Goal: Transaction & Acquisition: Purchase product/service

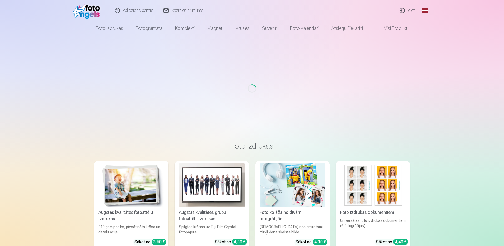
click at [411, 10] on link "Ieiet" at bounding box center [407, 10] width 25 height 21
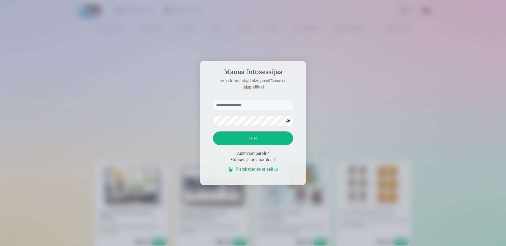
click at [261, 103] on input "text" at bounding box center [253, 105] width 80 height 11
drag, startPoint x: 251, startPoint y: 137, endPoint x: 247, endPoint y: 131, distance: 7.1
click at [250, 137] on button "Ieiet" at bounding box center [253, 138] width 80 height 14
click at [222, 100] on input "**********" at bounding box center [253, 105] width 80 height 11
type input "**********"
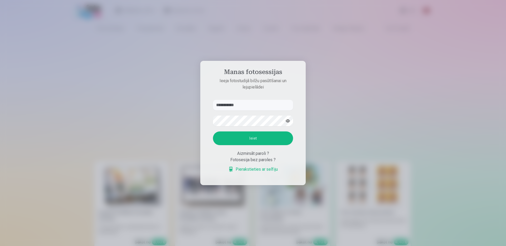
click at [254, 145] on button "Ieiet" at bounding box center [253, 138] width 80 height 14
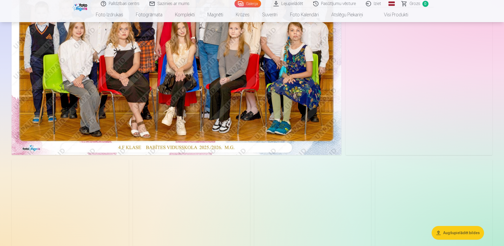
scroll to position [26, 0]
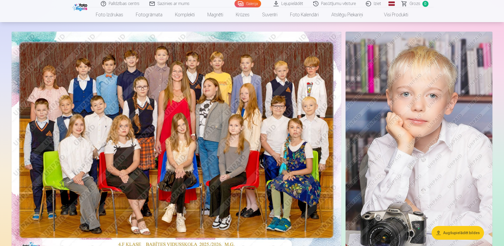
click at [418, 104] on img at bounding box center [419, 142] width 147 height 220
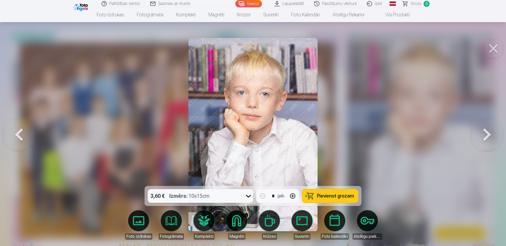
click at [493, 47] on button at bounding box center [493, 48] width 21 height 21
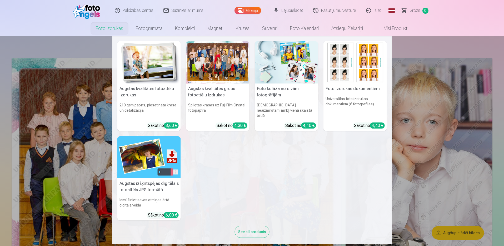
click at [140, 73] on img at bounding box center [148, 62] width 63 height 42
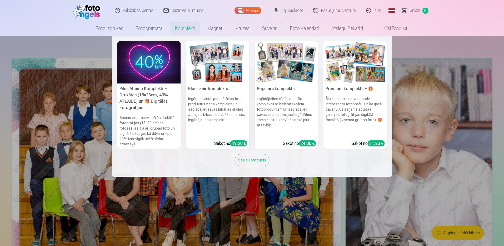
click at [144, 101] on h5 "Pilns Atmiņu Komplekts – Drukātas (15×23cm, 40% ATLAIDE) un 🎁 Digitālas Fotogrā…" at bounding box center [148, 99] width 63 height 30
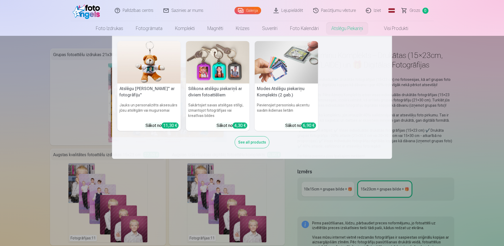
click at [450, 55] on nav "Atslēgu piekariņš Lācītis" ar fotogrāfiju" Jauks un personalizēts aksesuārs jūs…" at bounding box center [252, 97] width 504 height 123
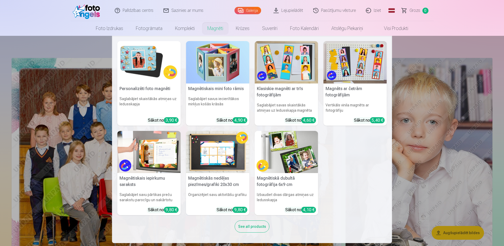
click at [216, 30] on link "Magnēti" at bounding box center [215, 28] width 28 height 15
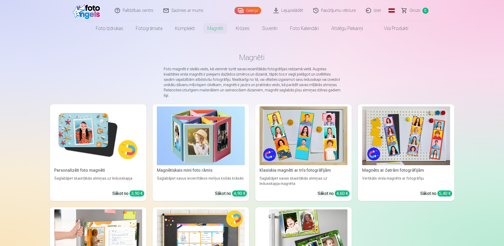
click at [81, 130] on img at bounding box center [98, 135] width 88 height 59
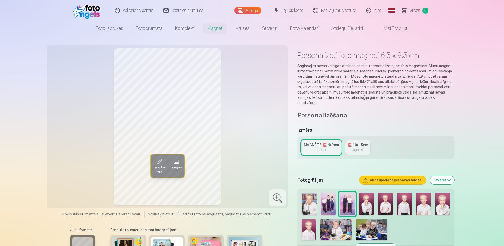
click at [353, 148] on div "4,80 €" at bounding box center [358, 150] width 10 height 5
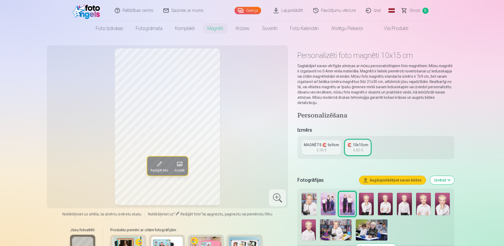
click at [326, 147] on div "MAGNĒTS 🧲 6x9cm" at bounding box center [321, 144] width 35 height 5
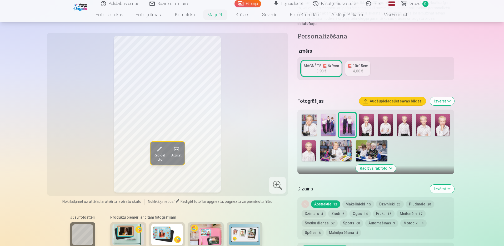
scroll to position [53, 0]
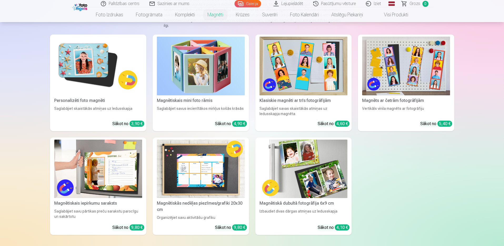
scroll to position [79, 0]
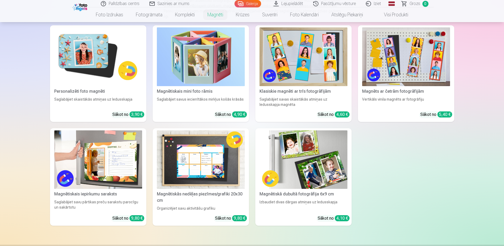
click at [91, 63] on img at bounding box center [98, 56] width 88 height 59
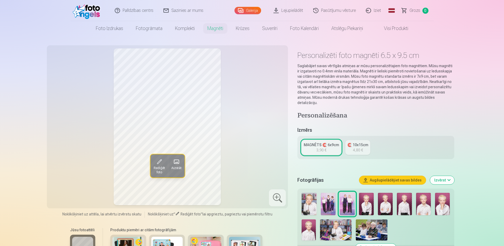
click at [359, 149] on link "🧲 10x15cm 4,80 €" at bounding box center [358, 147] width 25 height 15
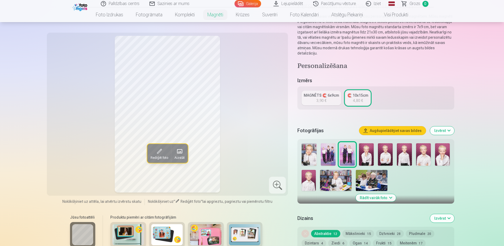
scroll to position [79, 0]
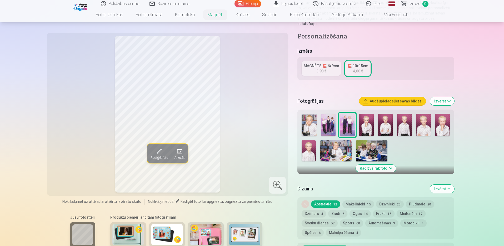
click at [324, 68] on div "MAGNĒTS 🧲 6x9cm" at bounding box center [321, 65] width 35 height 5
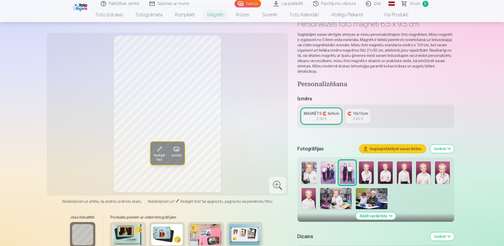
scroll to position [53, 0]
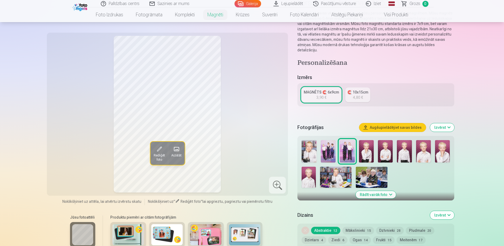
click at [311, 153] on img at bounding box center [309, 151] width 15 height 22
click at [338, 178] on img at bounding box center [336, 177] width 32 height 21
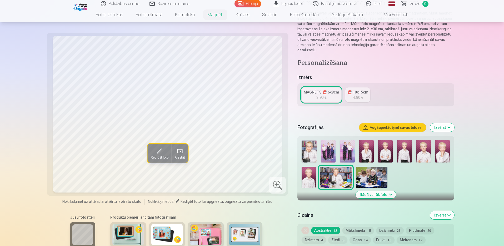
click at [311, 154] on img at bounding box center [309, 151] width 15 height 22
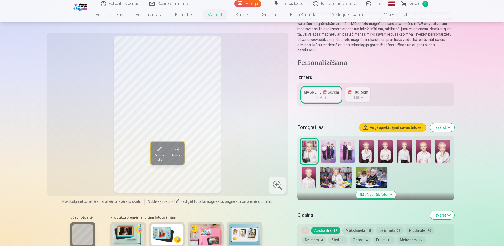
click at [331, 152] on img at bounding box center [328, 151] width 15 height 22
click at [370, 155] on img at bounding box center [366, 151] width 15 height 22
click at [382, 154] on img at bounding box center [385, 151] width 15 height 22
click at [402, 153] on img at bounding box center [404, 151] width 15 height 22
click at [428, 156] on img at bounding box center [423, 151] width 15 height 22
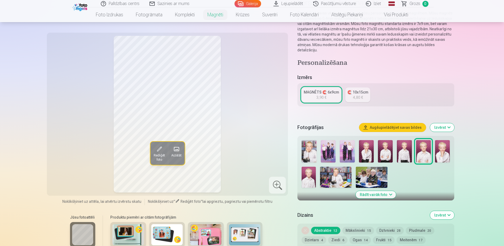
click at [440, 154] on img at bounding box center [442, 151] width 15 height 22
click at [311, 175] on img at bounding box center [309, 177] width 14 height 21
click at [310, 150] on img at bounding box center [309, 151] width 15 height 22
click at [337, 178] on img at bounding box center [336, 177] width 32 height 21
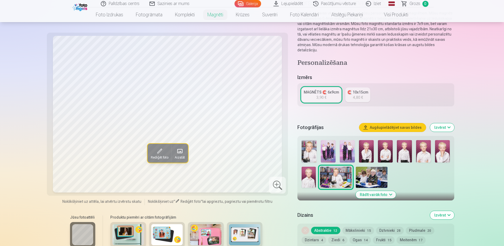
click at [303, 148] on img at bounding box center [309, 151] width 15 height 22
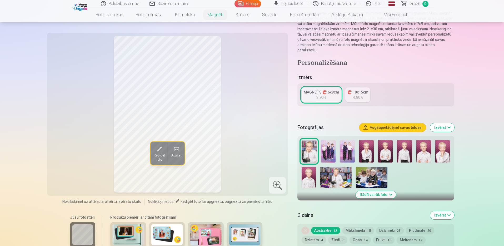
click at [331, 181] on img at bounding box center [336, 177] width 32 height 21
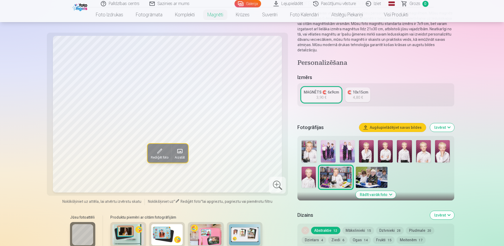
click at [305, 149] on img at bounding box center [309, 151] width 15 height 22
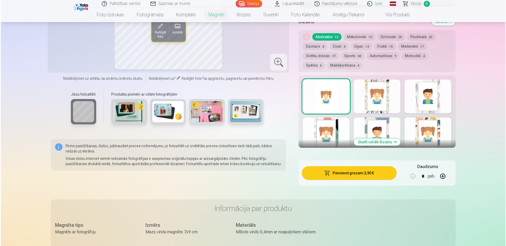
scroll to position [290, 0]
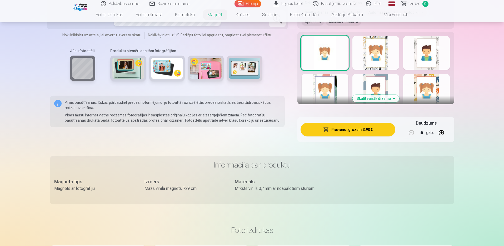
click at [354, 128] on button "Pievienot grozam : 3,90 €" at bounding box center [348, 130] width 95 height 14
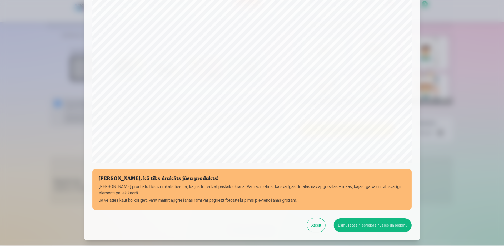
scroll to position [133, 0]
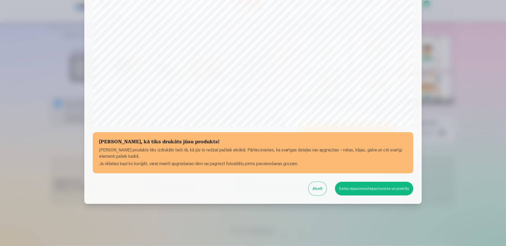
click at [379, 189] on button "Esmu iepazinies/iepazinusies un piekrītu" at bounding box center [374, 189] width 78 height 14
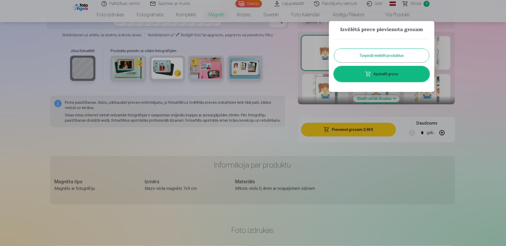
click at [405, 54] on button "Turpināt meklēt produktus" at bounding box center [381, 56] width 95 height 14
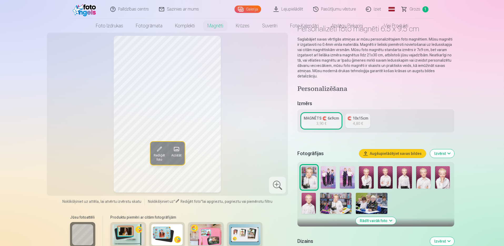
scroll to position [0, 0]
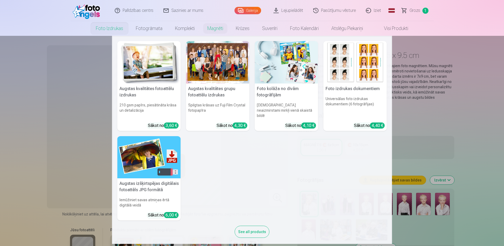
click at [118, 30] on link "Foto izdrukas" at bounding box center [110, 28] width 40 height 15
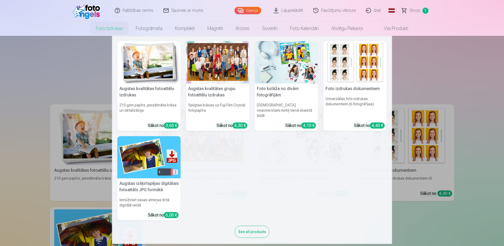
click at [145, 66] on img at bounding box center [148, 62] width 63 height 42
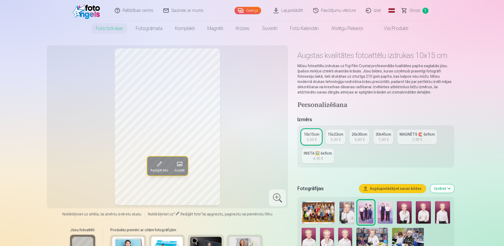
click at [383, 217] on img at bounding box center [385, 212] width 15 height 22
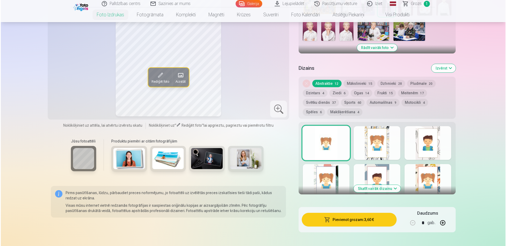
scroll to position [237, 0]
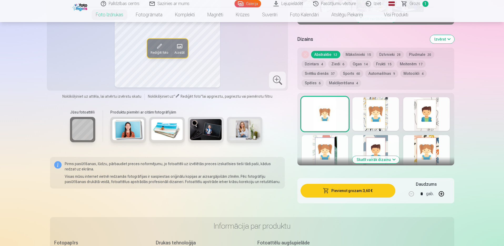
click at [443, 194] on button "button" at bounding box center [441, 194] width 13 height 13
type input "*"
click at [369, 191] on button "Pievienot grozam : 10,80 €" at bounding box center [348, 191] width 95 height 14
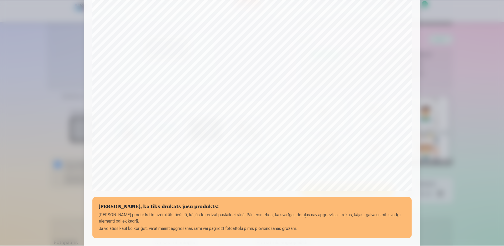
scroll to position [133, 0]
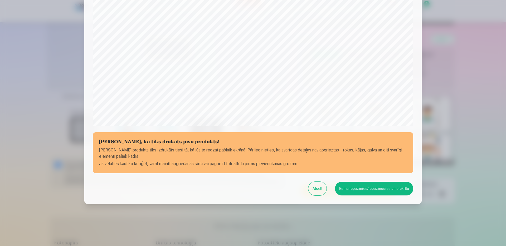
click at [377, 187] on button "Esmu iepazinies/iepazinusies un piekrītu" at bounding box center [374, 189] width 78 height 14
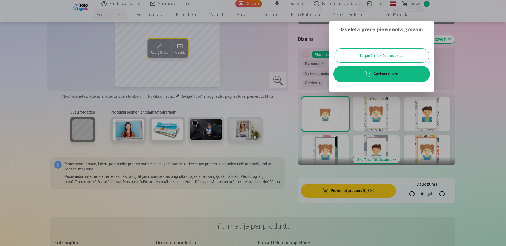
click at [391, 53] on button "Turpināt meklēt produktus" at bounding box center [381, 56] width 95 height 14
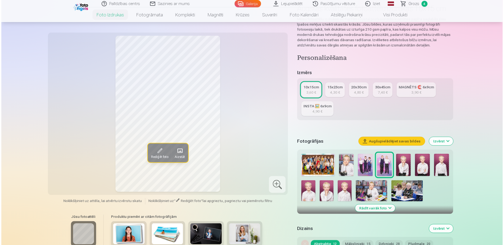
scroll to position [53, 0]
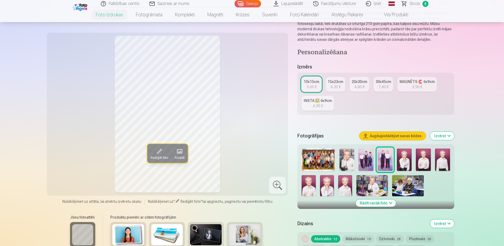
click at [321, 163] on img at bounding box center [318, 160] width 33 height 22
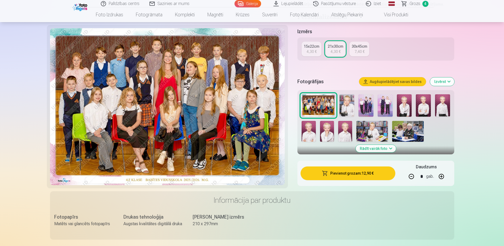
scroll to position [184, 0]
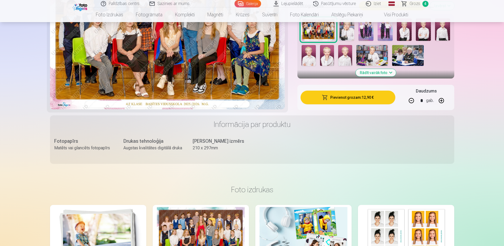
click at [410, 100] on button "button" at bounding box center [411, 100] width 13 height 13
type input "*"
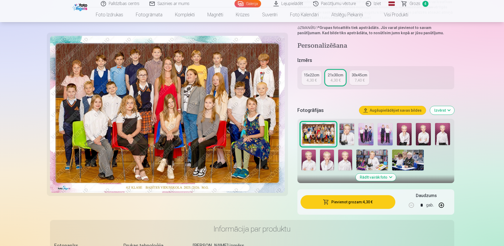
scroll to position [79, 0]
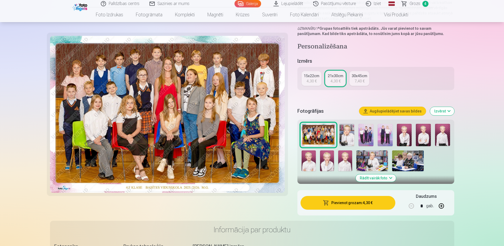
click at [359, 205] on button "Pievienot grozam : 4,30 €" at bounding box center [348, 203] width 95 height 14
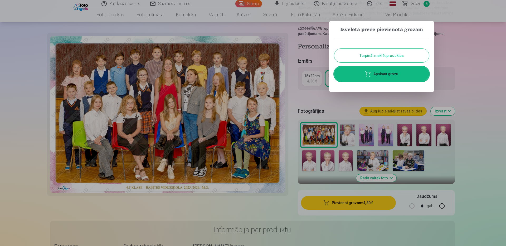
click at [400, 55] on button "Turpināt meklēt produktus" at bounding box center [381, 56] width 95 height 14
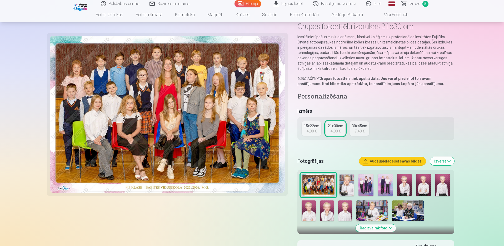
scroll to position [26, 0]
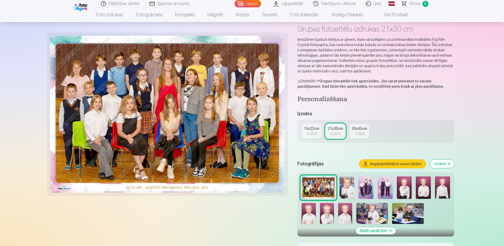
click at [362, 187] on img at bounding box center [366, 187] width 15 height 22
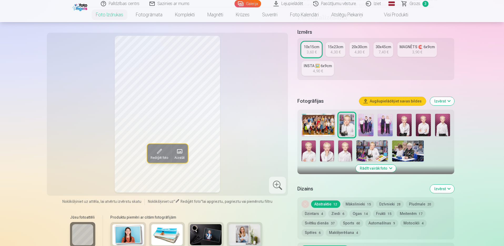
scroll to position [105, 0]
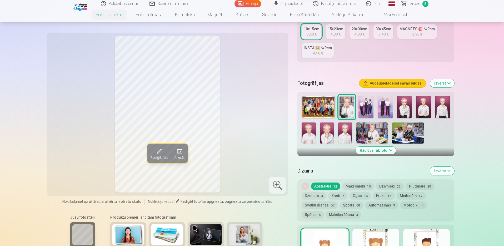
click at [407, 107] on img at bounding box center [404, 107] width 15 height 22
click at [365, 105] on img at bounding box center [366, 107] width 15 height 22
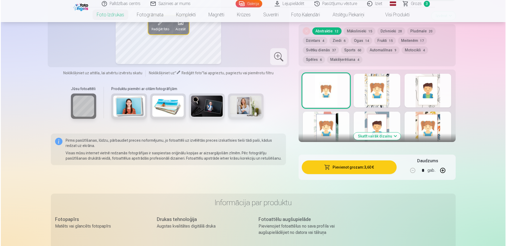
scroll to position [263, 0]
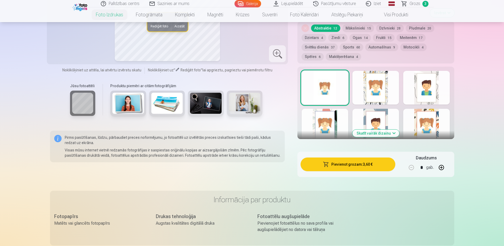
click at [358, 168] on button "Pievienot grozam : 3,60 €" at bounding box center [348, 165] width 95 height 14
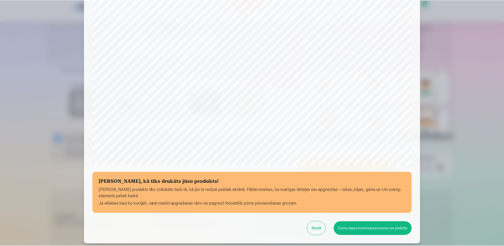
scroll to position [133, 0]
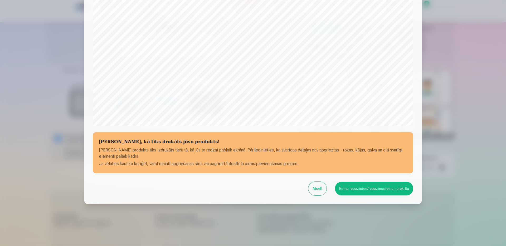
click at [361, 187] on button "Esmu iepazinies/iepazinusies un piekrītu" at bounding box center [374, 189] width 78 height 14
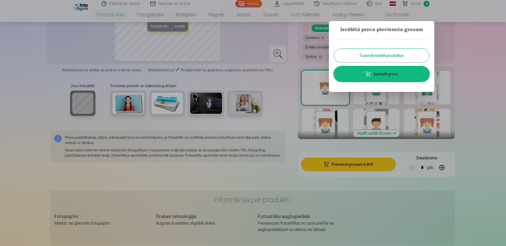
click at [387, 54] on button "Turpināt meklēt produktus" at bounding box center [381, 56] width 95 height 14
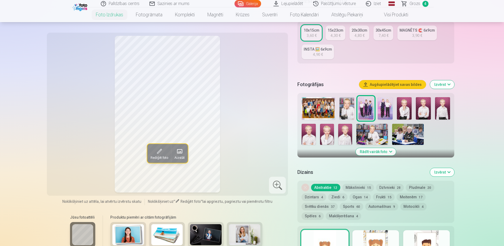
scroll to position [26, 0]
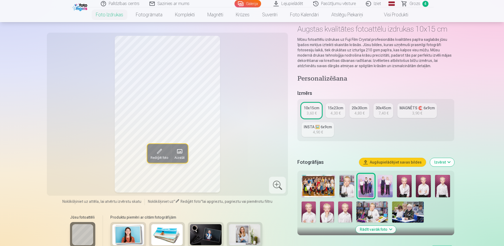
click at [405, 188] on img at bounding box center [404, 186] width 15 height 22
click at [353, 183] on img at bounding box center [347, 186] width 15 height 22
click at [370, 207] on img at bounding box center [373, 212] width 32 height 21
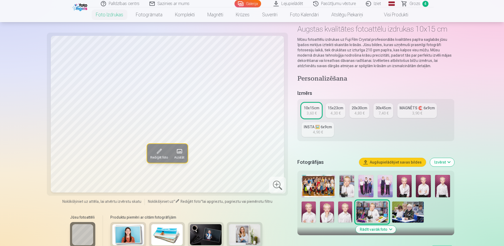
click at [409, 214] on img at bounding box center [409, 212] width 32 height 21
click at [406, 191] on img at bounding box center [404, 186] width 15 height 22
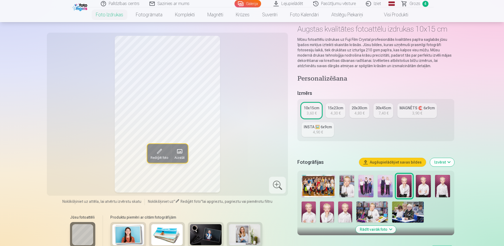
click at [421, 190] on img at bounding box center [423, 186] width 15 height 22
click at [437, 188] on img at bounding box center [442, 186] width 15 height 22
click at [423, 188] on img at bounding box center [423, 186] width 15 height 22
click at [404, 187] on img at bounding box center [404, 186] width 15 height 22
click at [445, 190] on img at bounding box center [442, 186] width 15 height 22
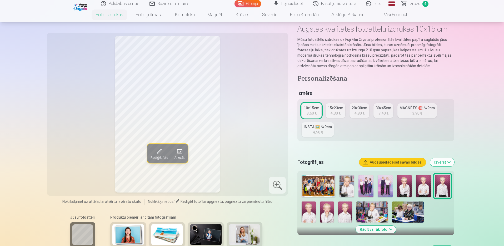
drag, startPoint x: 411, startPoint y: 189, endPoint x: 418, endPoint y: 188, distance: 6.9
click at [411, 188] on img at bounding box center [404, 186] width 15 height 22
click at [424, 188] on img at bounding box center [423, 186] width 15 height 22
click at [410, 188] on img at bounding box center [404, 186] width 15 height 22
click at [419, 188] on img at bounding box center [423, 186] width 15 height 22
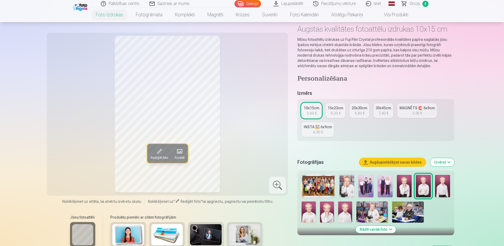
click at [437, 190] on img at bounding box center [442, 186] width 15 height 22
click at [310, 213] on img at bounding box center [309, 212] width 14 height 21
click at [323, 214] on img at bounding box center [327, 212] width 14 height 21
click at [349, 214] on img at bounding box center [346, 212] width 14 height 21
click at [311, 211] on img at bounding box center [309, 212] width 14 height 21
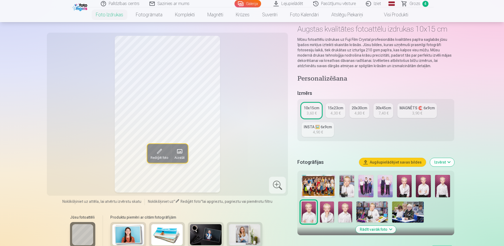
click at [328, 212] on img at bounding box center [327, 212] width 14 height 21
click at [311, 211] on img at bounding box center [309, 212] width 14 height 21
click at [349, 182] on img at bounding box center [347, 186] width 15 height 22
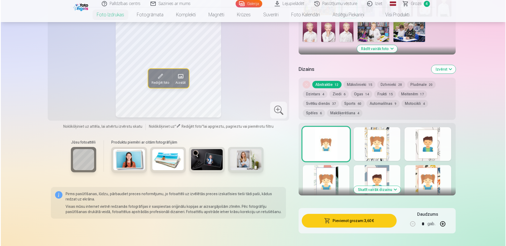
scroll to position [263, 0]
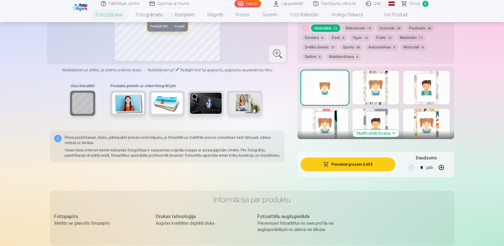
click at [359, 167] on button "Pievienot grozam : 3,60 €" at bounding box center [348, 165] width 95 height 14
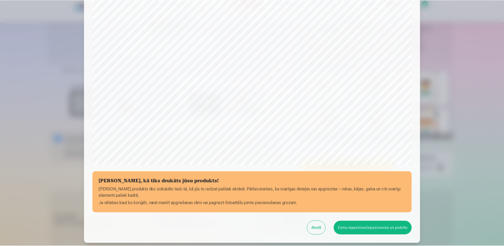
scroll to position [133, 0]
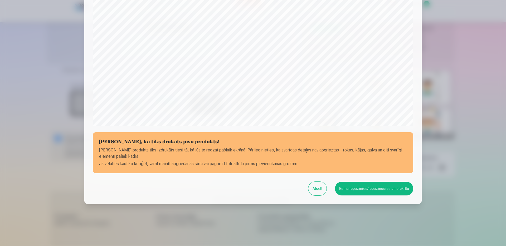
click at [357, 190] on button "Esmu iepazinies/iepazinusies un piekrītu" at bounding box center [374, 189] width 78 height 14
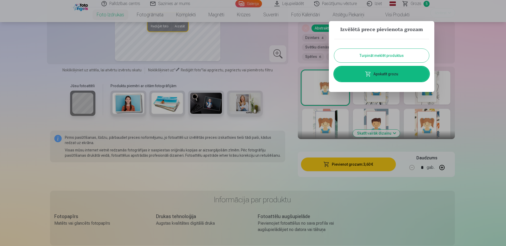
click at [481, 82] on div at bounding box center [253, 123] width 506 height 246
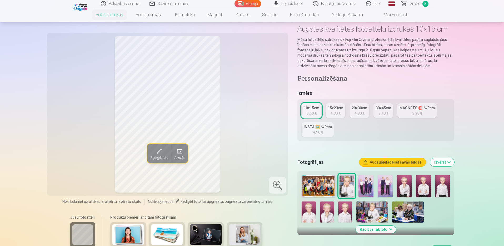
scroll to position [0, 0]
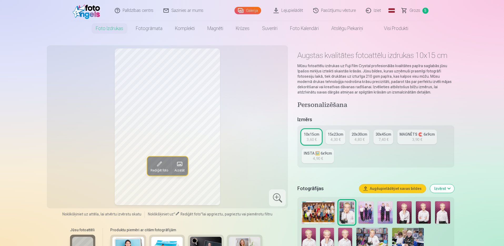
click at [422, 11] on link "Grozs 5" at bounding box center [415, 10] width 37 height 21
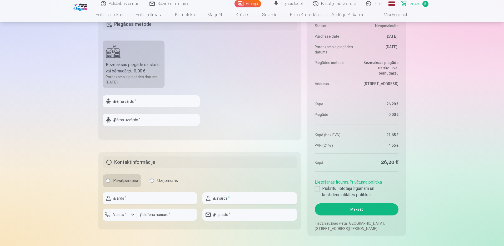
scroll to position [395, 0]
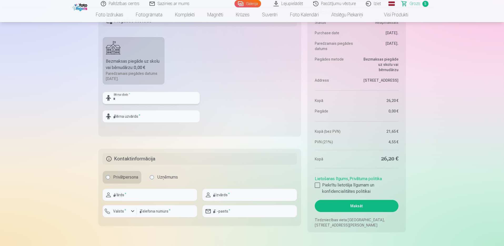
click at [146, 95] on input "text" at bounding box center [151, 98] width 97 height 12
type input "*******"
type input "******"
click at [238, 104] on fieldset "Piegādes metode Bezmaksas piegāde uz skolu vai bērnudārzu : 0,00 € Paredzamais …" at bounding box center [200, 73] width 203 height 125
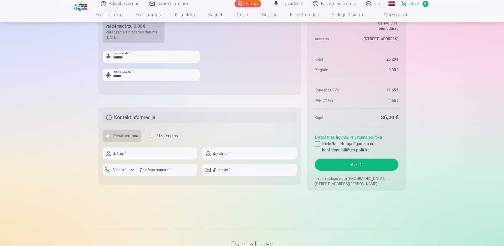
scroll to position [474, 0]
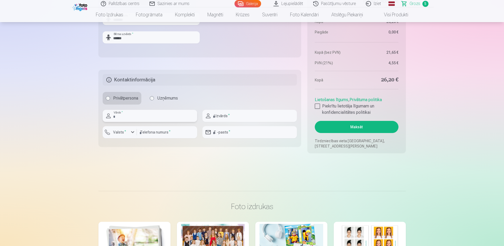
click at [133, 119] on input "text" at bounding box center [150, 116] width 95 height 12
type input "****"
type input "******"
type input "********"
type input "**********"
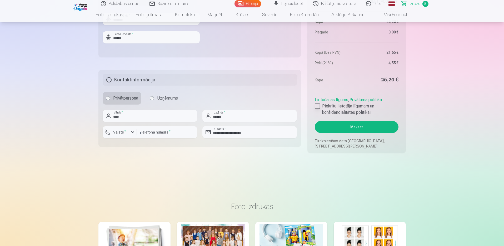
click at [318, 108] on div at bounding box center [317, 106] width 5 height 5
click at [348, 129] on button "Maksāt" at bounding box center [357, 127] width 84 height 12
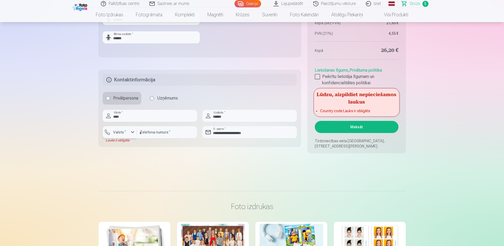
click at [131, 132] on div "button" at bounding box center [133, 132] width 6 height 6
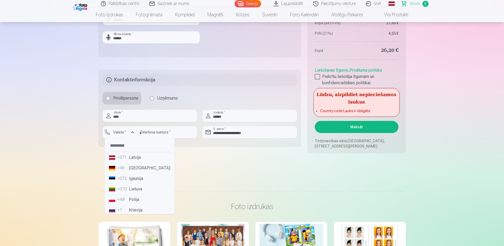
click at [129, 155] on li "+371 Latvija" at bounding box center [140, 157] width 66 height 11
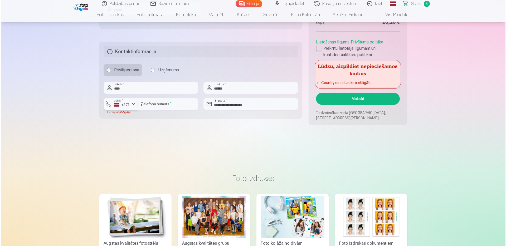
scroll to position [527, 0]
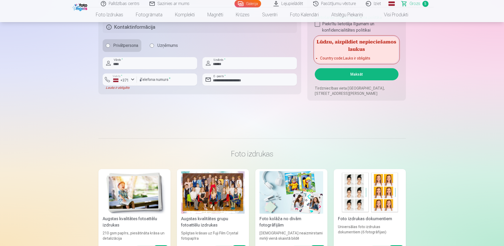
click at [358, 75] on button "Maksāt" at bounding box center [357, 74] width 84 height 12
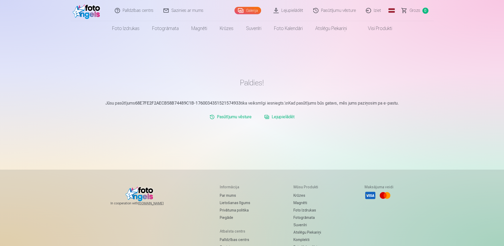
click at [376, 13] on link "Iziet" at bounding box center [373, 10] width 25 height 21
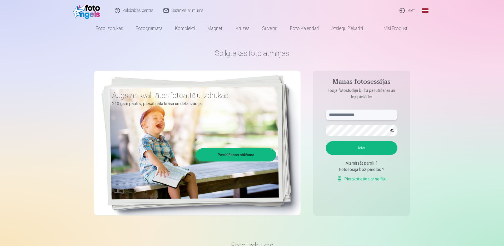
click at [349, 116] on input "text" at bounding box center [362, 115] width 72 height 11
type input "**********"
click at [391, 129] on button "button" at bounding box center [393, 131] width 10 height 10
click at [362, 148] on button "Ieiet" at bounding box center [362, 148] width 72 height 14
